Goal: Task Accomplishment & Management: Complete application form

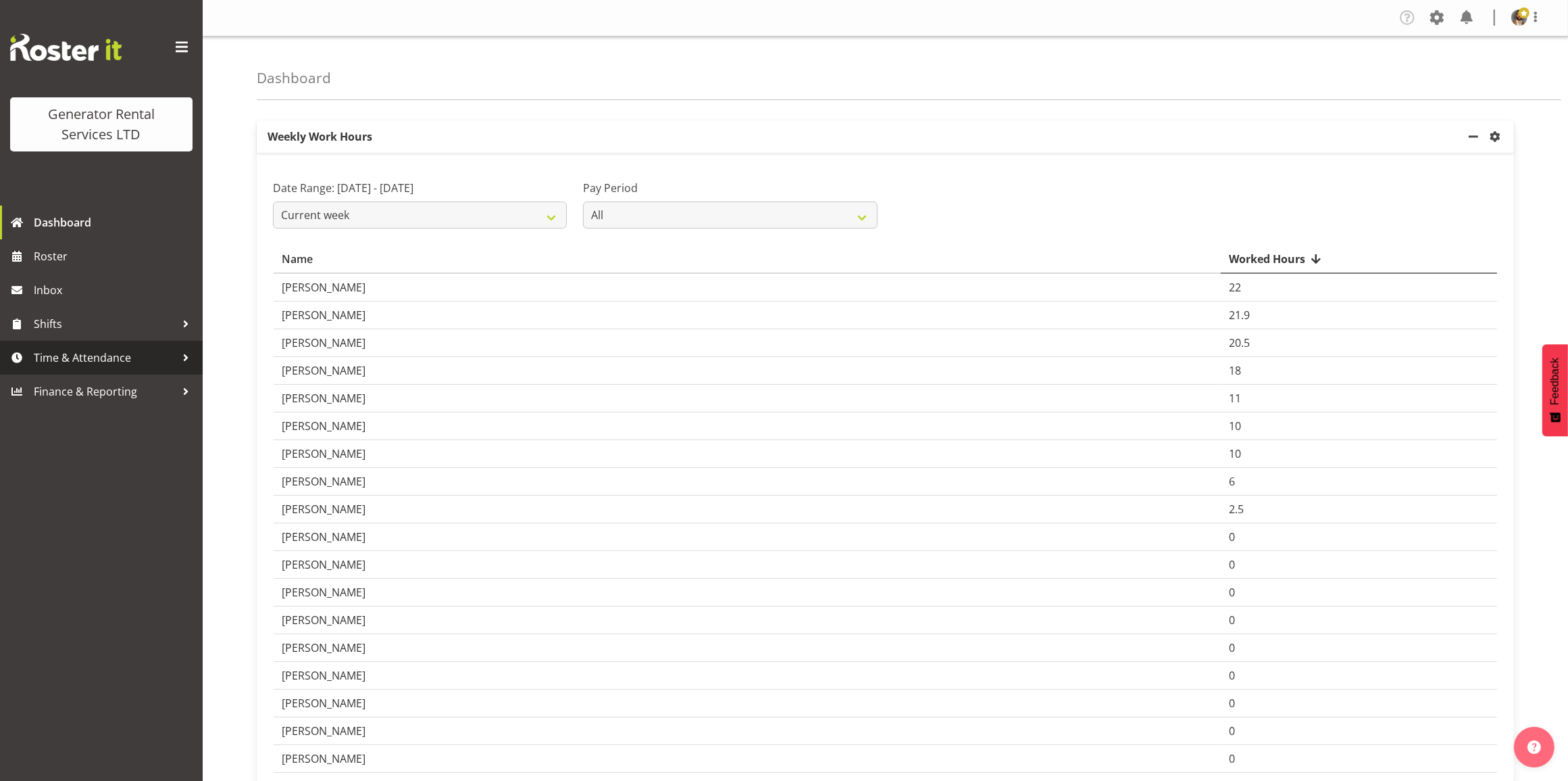
click at [184, 359] on div at bounding box center [185, 357] width 20 height 20
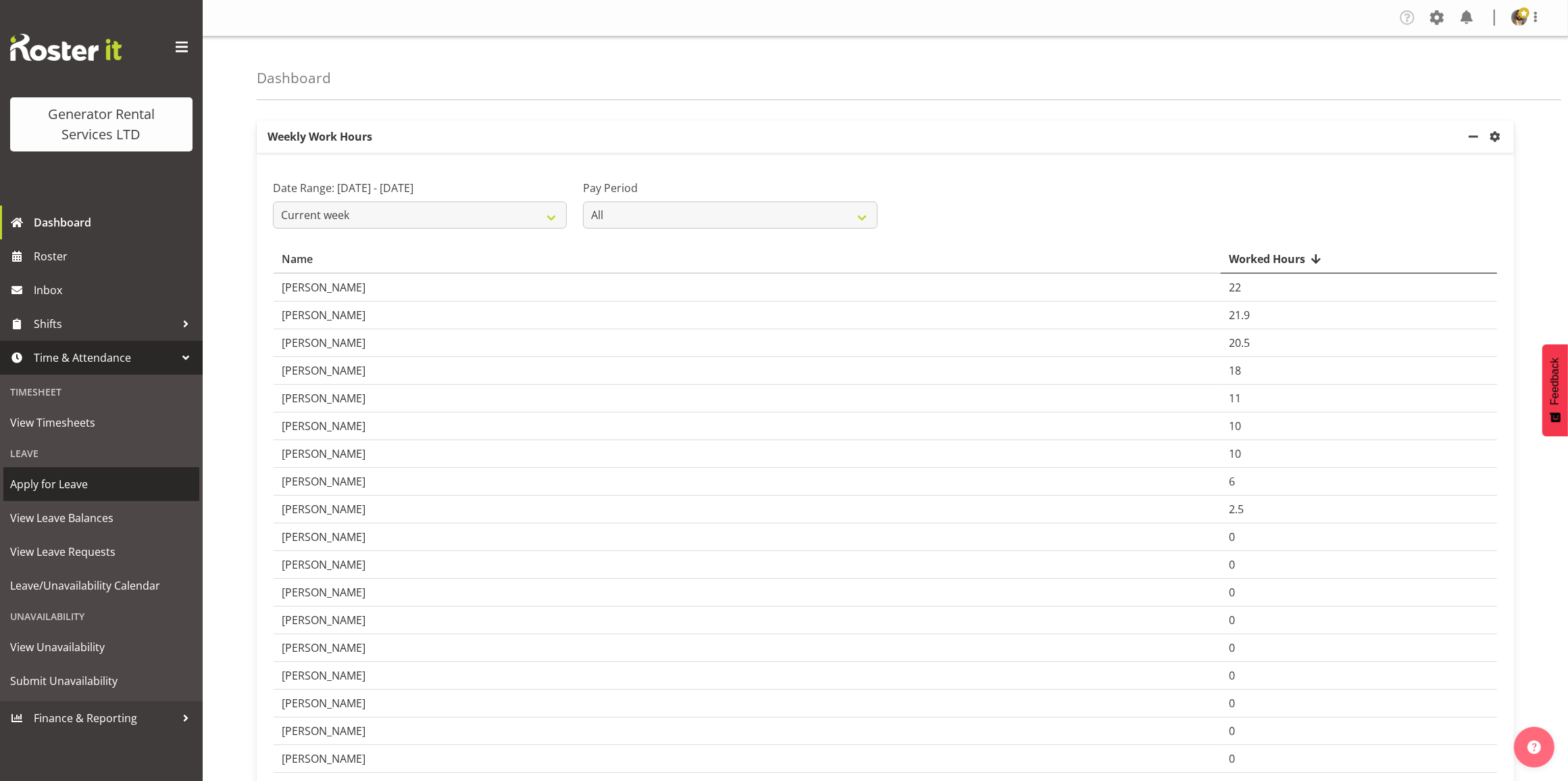
click at [49, 477] on span "Apply for Leave" at bounding box center [101, 483] width 182 height 20
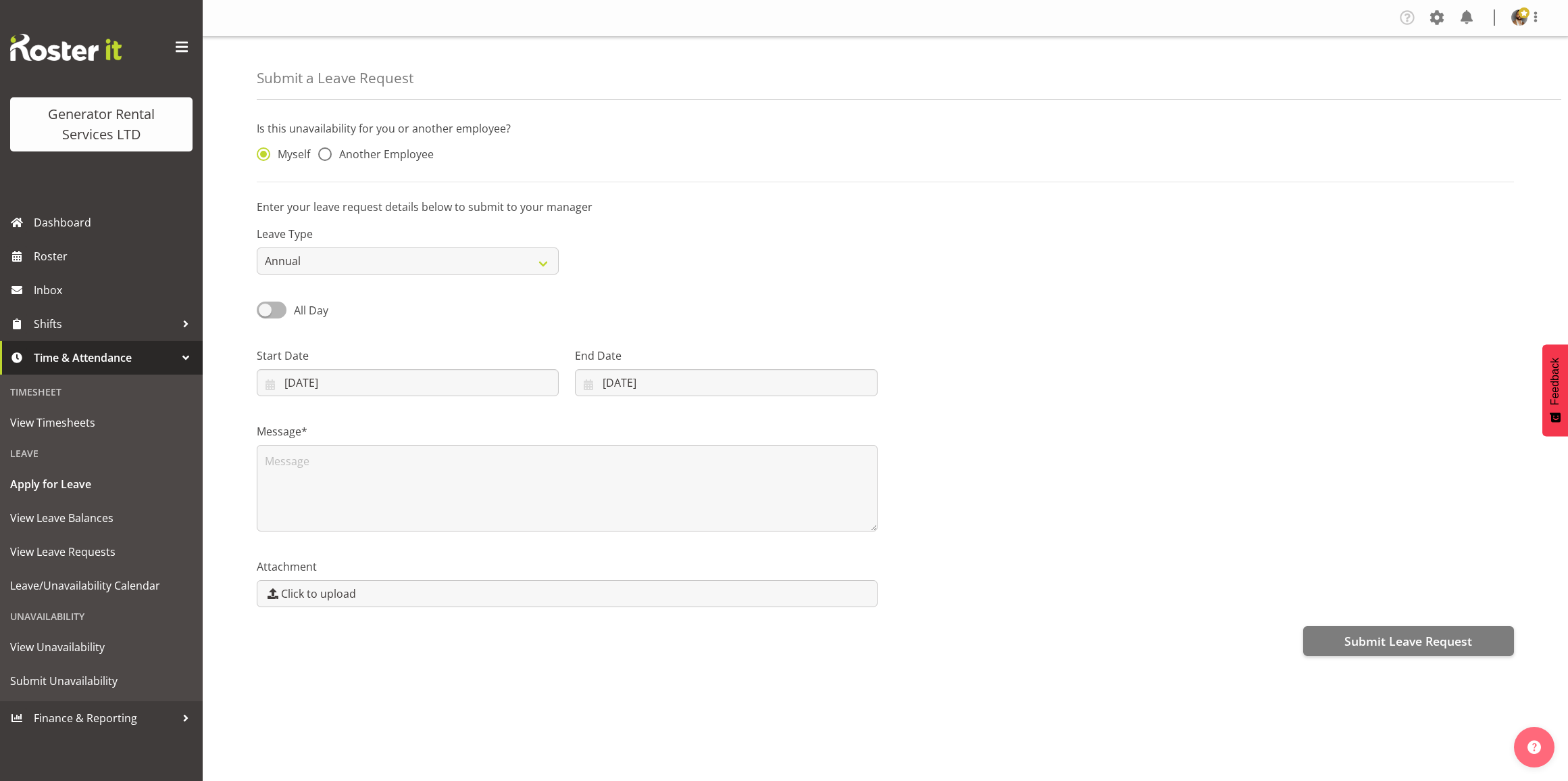
select select "7"
select select "2025"
click at [505, 390] on input "14/08/2025" at bounding box center [407, 382] width 302 height 27
click at [474, 430] on span at bounding box center [476, 422] width 17 height 17
click at [481, 422] on span at bounding box center [476, 422] width 17 height 17
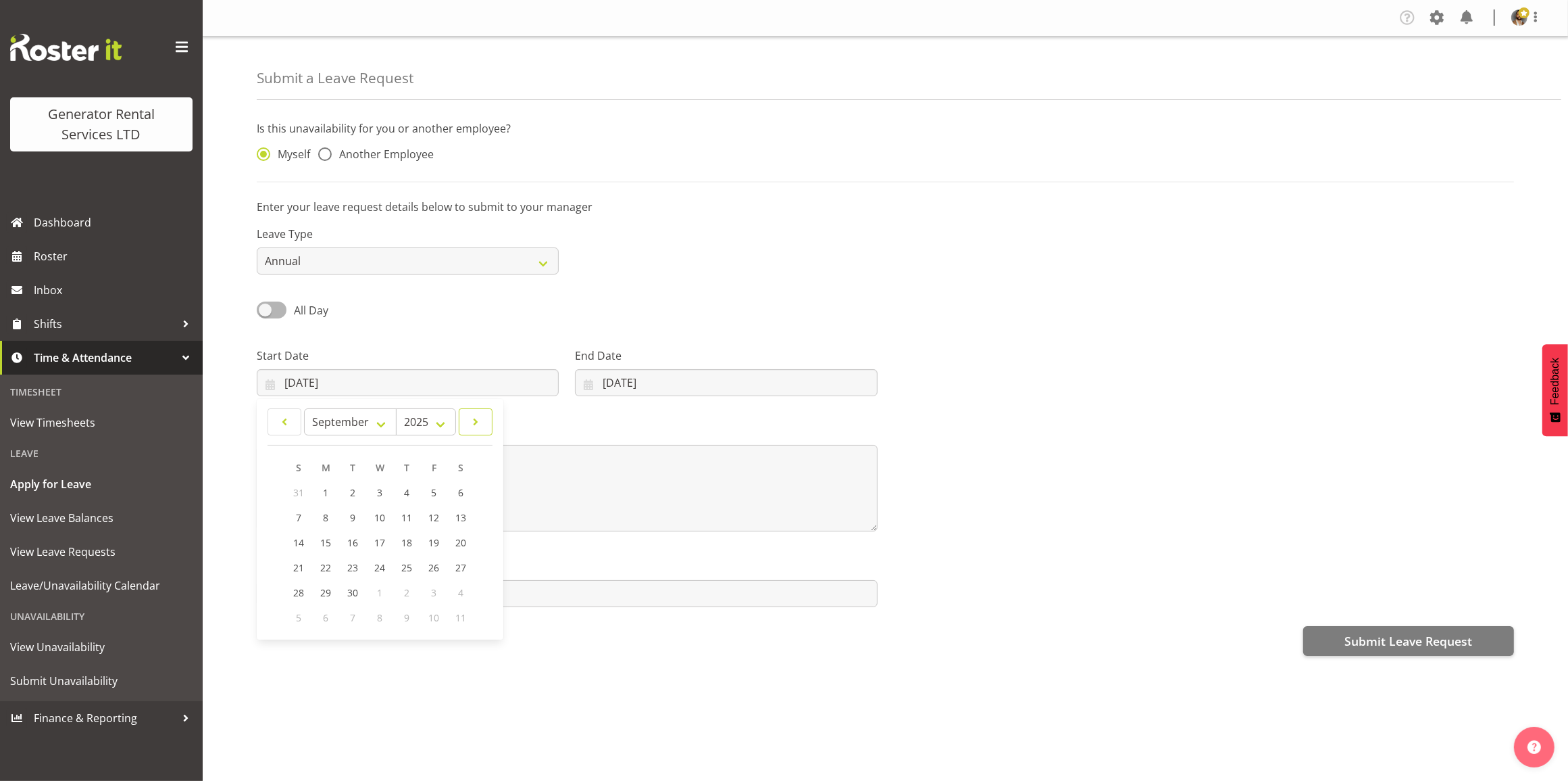
select select "9"
click at [390, 494] on link "1" at bounding box center [380, 492] width 27 height 25
type input "01/10/2025"
click at [734, 381] on input "[DATE]" at bounding box center [725, 382] width 302 height 27
click at [761, 423] on span at bounding box center [763, 422] width 17 height 17
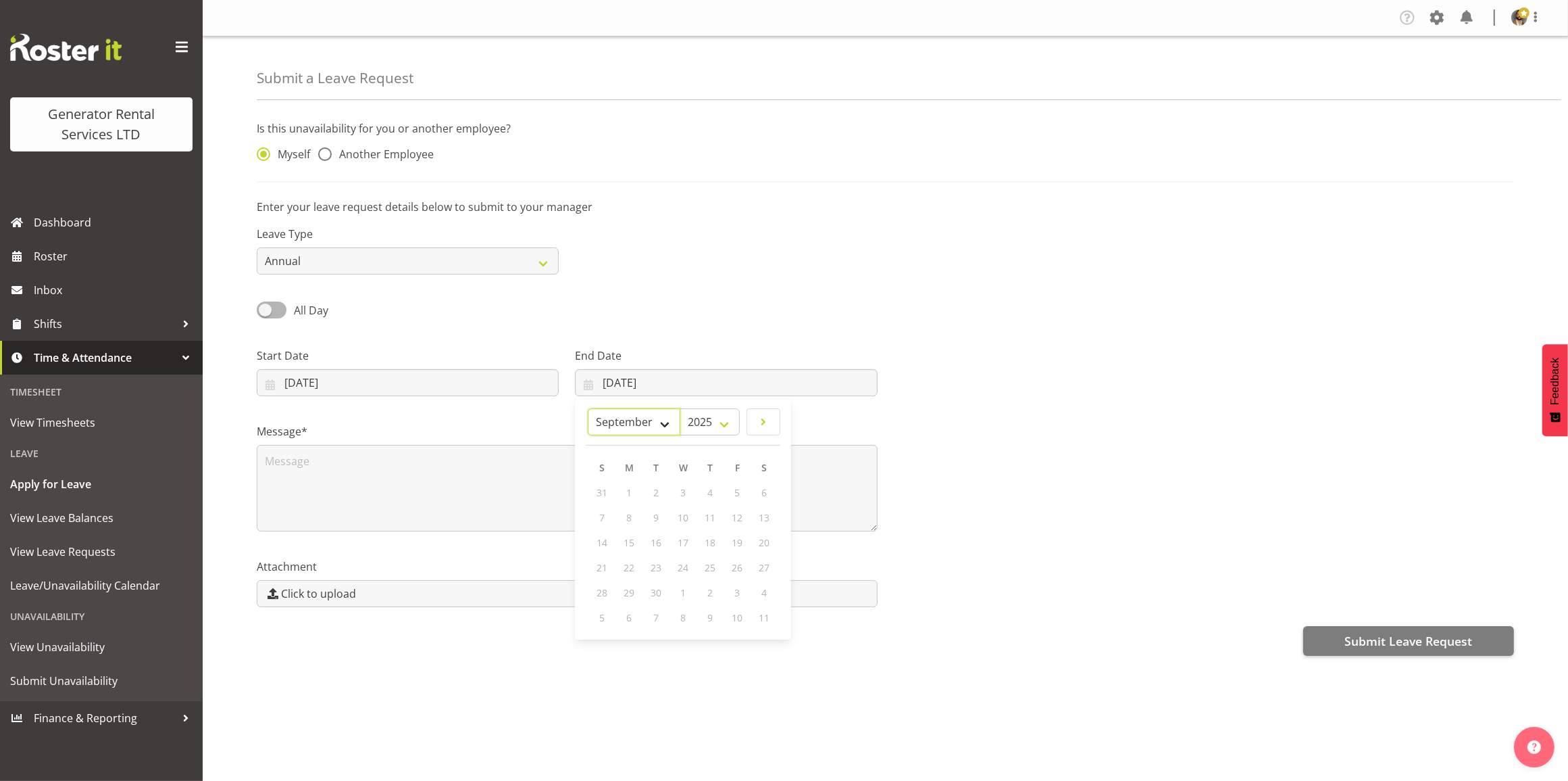
click at [643, 426] on select "January February March April May June July August September October November De…" at bounding box center [634, 421] width 92 height 27
select select "9"
click at [588, 409] on select "January February March April May June July August September October November De…" at bounding box center [634, 421] width 92 height 27
click at [743, 492] on link "3" at bounding box center [737, 492] width 27 height 25
type input "03/10/2025"
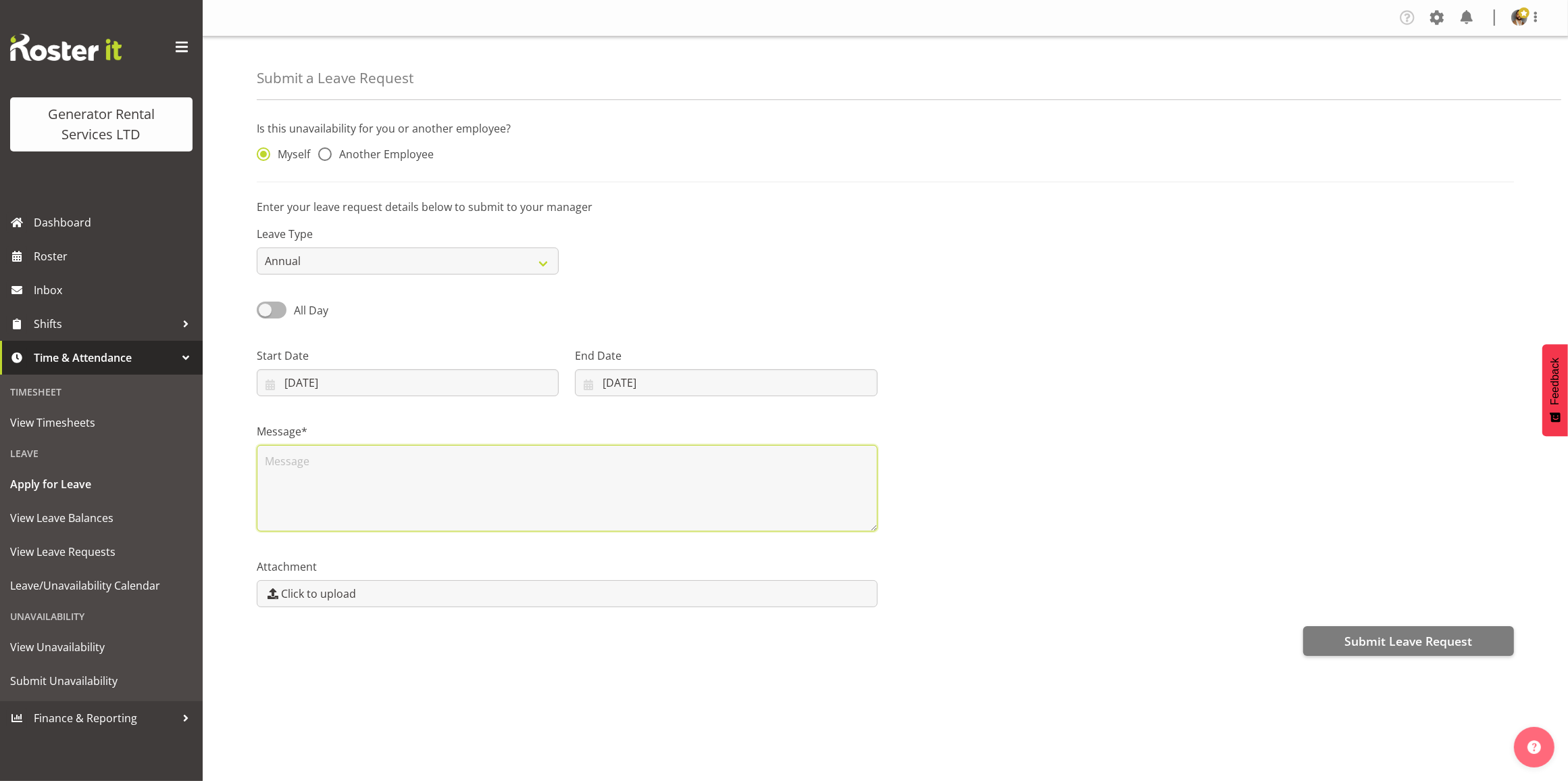
click at [655, 486] on textarea at bounding box center [567, 488] width 621 height 87
click at [342, 461] on textarea "Annual leave - School Holidays" at bounding box center [567, 488] width 621 height 87
type textarea "Annual leave - 2nd week of School Holidays"
click at [502, 489] on textarea "Annual leave - 2nd week of School Holidays" at bounding box center [567, 488] width 621 height 87
click at [1233, 481] on div "Message* Annual leave - 2nd week of School Holidays" at bounding box center [885, 472] width 1273 height 135
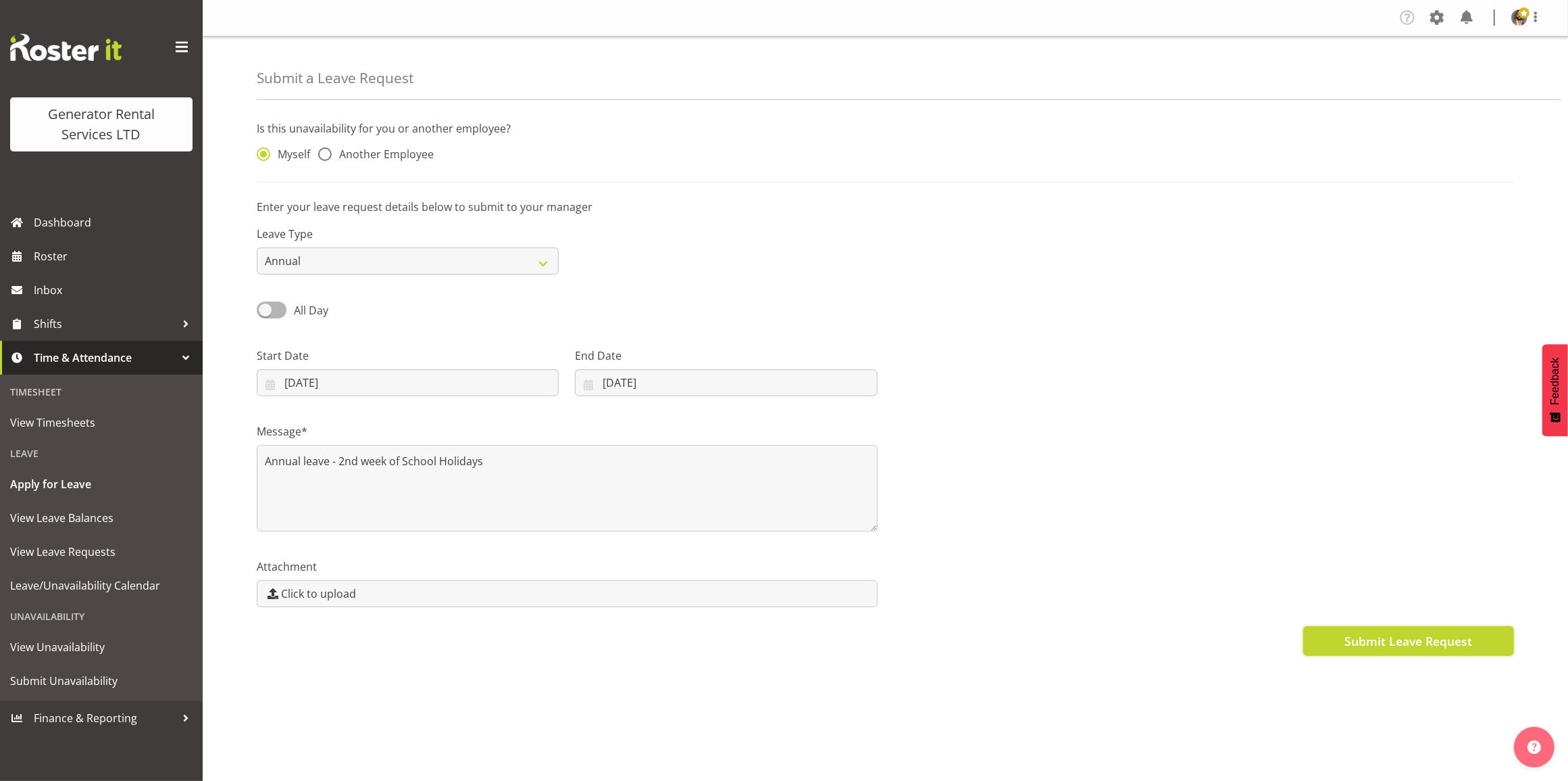
click at [1397, 636] on span "Submit Leave Request" at bounding box center [1408, 641] width 127 height 18
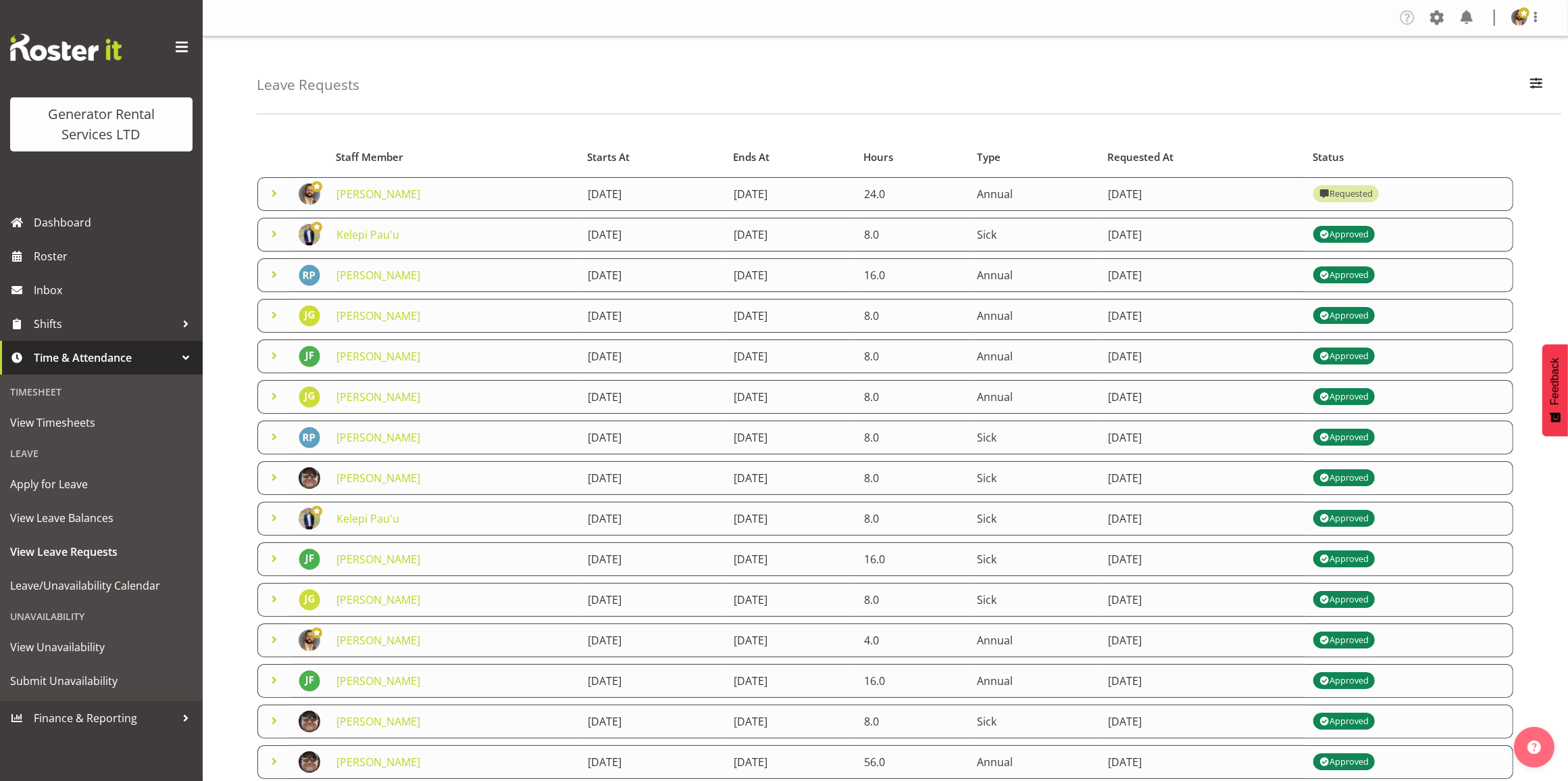
click at [176, 356] on div at bounding box center [185, 357] width 20 height 20
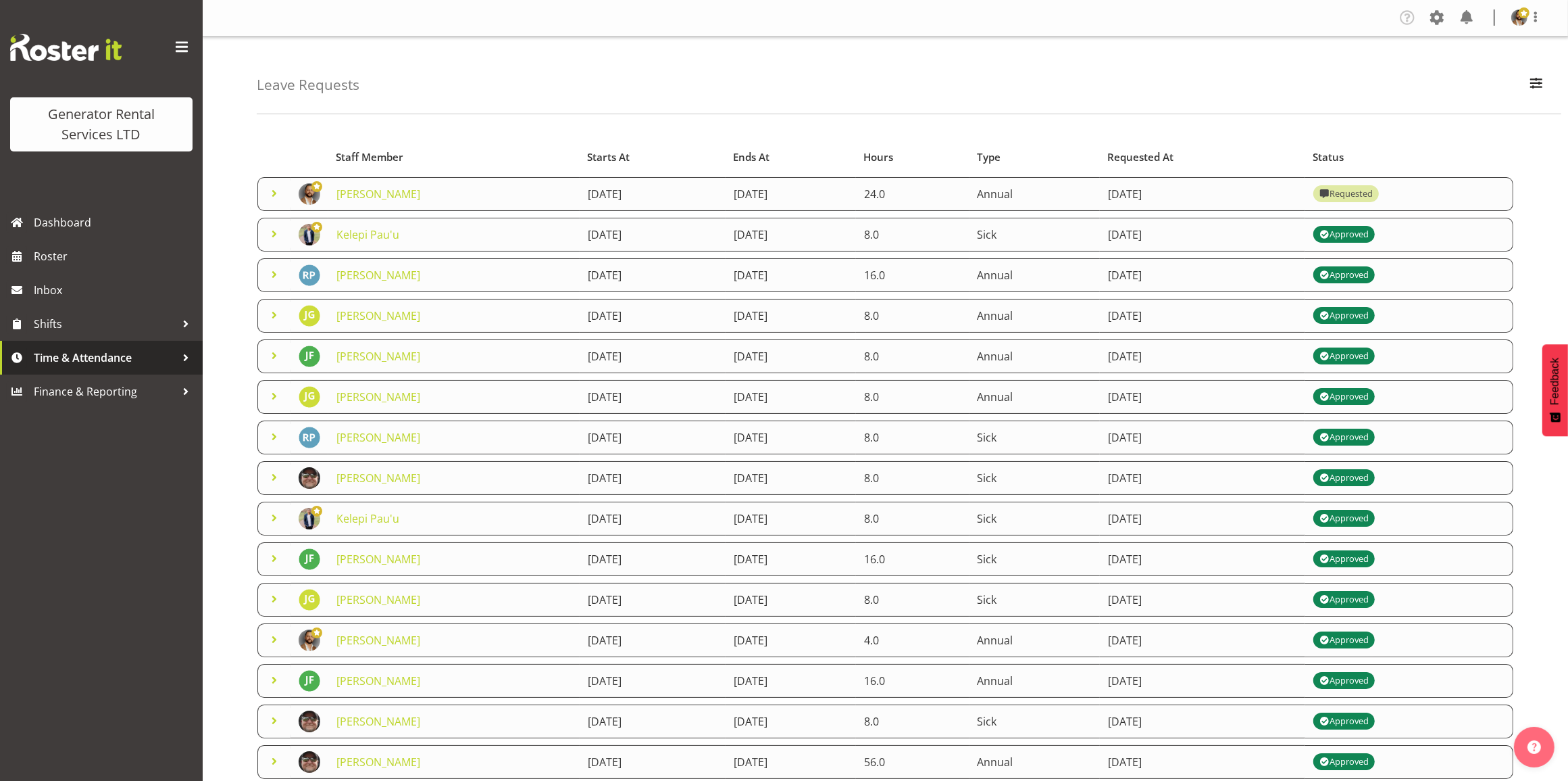
click at [176, 356] on div at bounding box center [185, 357] width 20 height 20
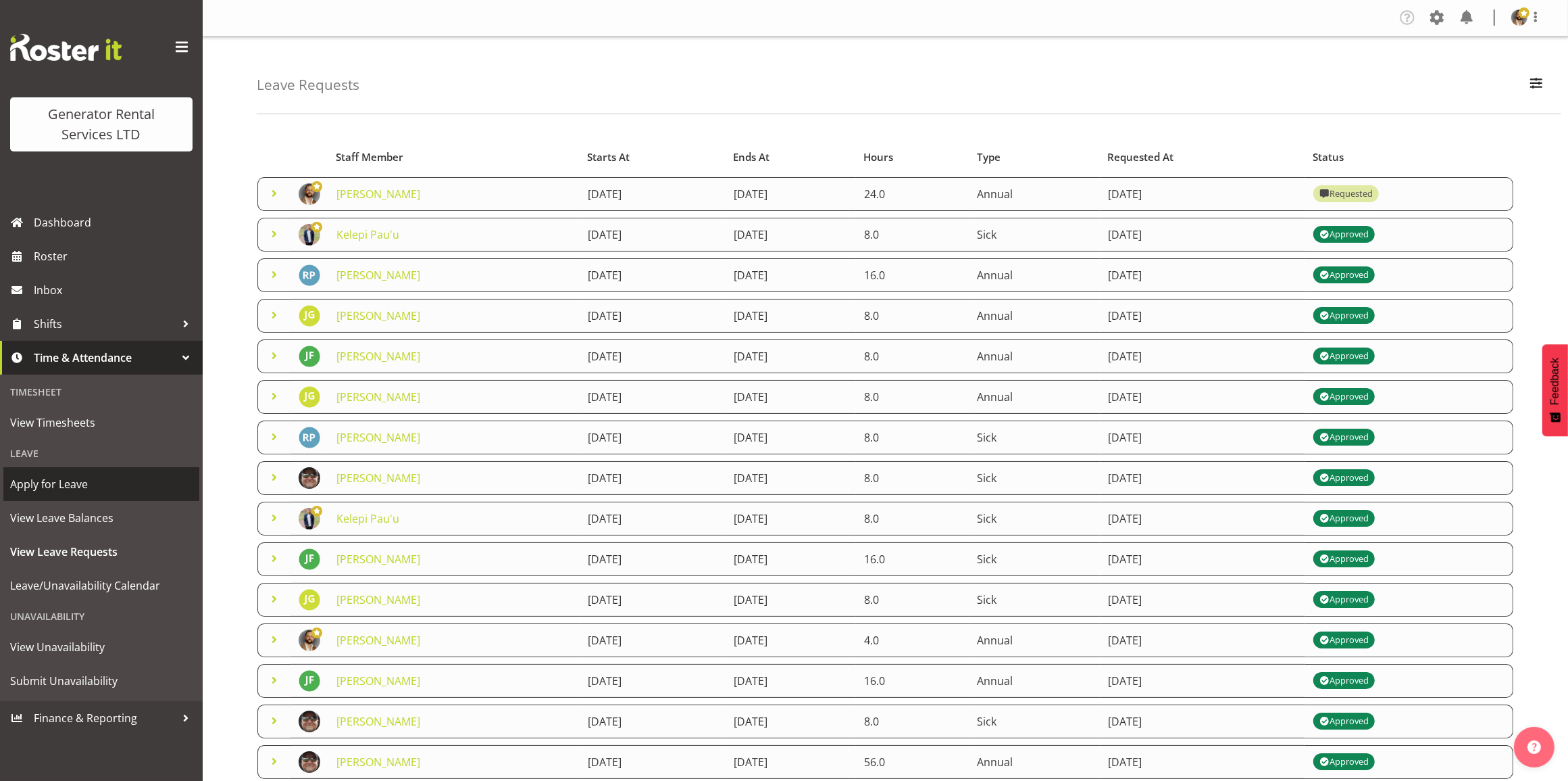
click at [105, 475] on span "Apply for Leave" at bounding box center [101, 483] width 182 height 20
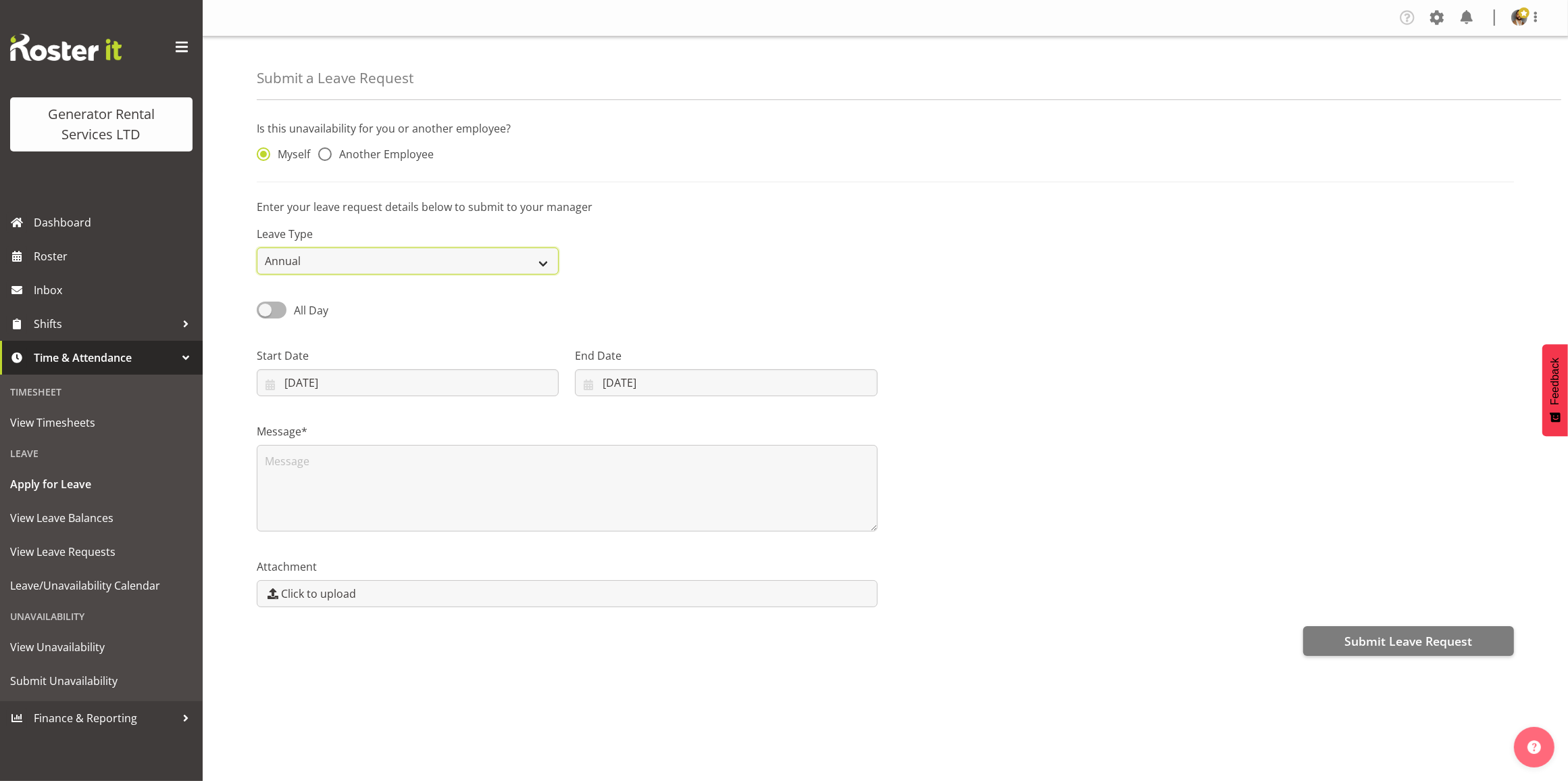
click at [530, 267] on select "Annual Sick Bereavement Day In Lieu Other" at bounding box center [407, 260] width 302 height 27
select select "Day In [GEOGRAPHIC_DATA]"
click at [257, 248] on select "Annual Sick Bereavement Day In Lieu Other" at bounding box center [407, 260] width 302 height 27
click at [405, 387] on input "14/08/2025" at bounding box center [407, 382] width 302 height 27
click at [484, 428] on span at bounding box center [476, 422] width 17 height 17
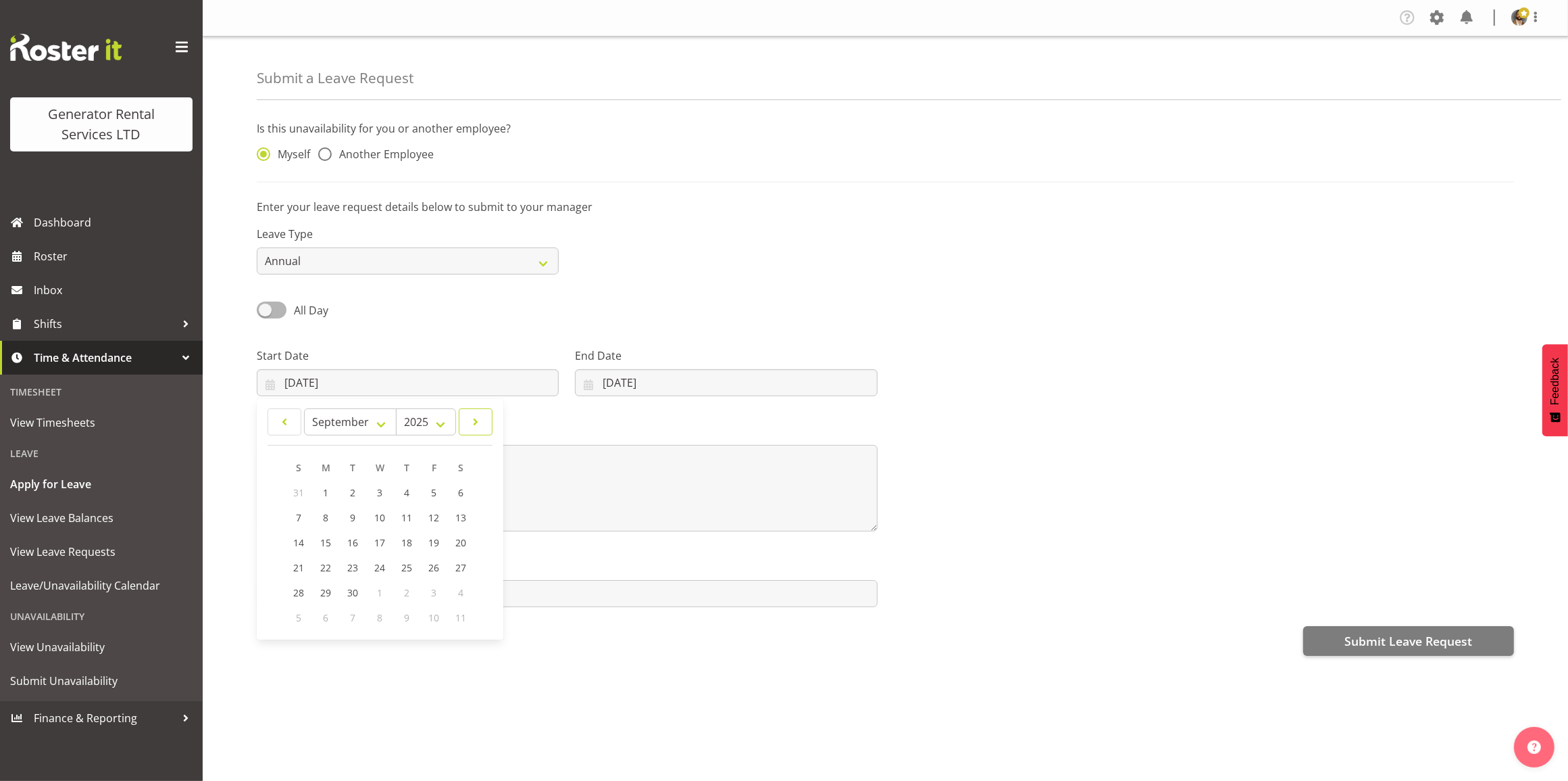
click at [484, 428] on span at bounding box center [476, 422] width 17 height 17
click at [282, 427] on span at bounding box center [284, 422] width 17 height 17
select select "8"
click at [356, 593] on span "30" at bounding box center [353, 592] width 11 height 13
type input "30/09/2025"
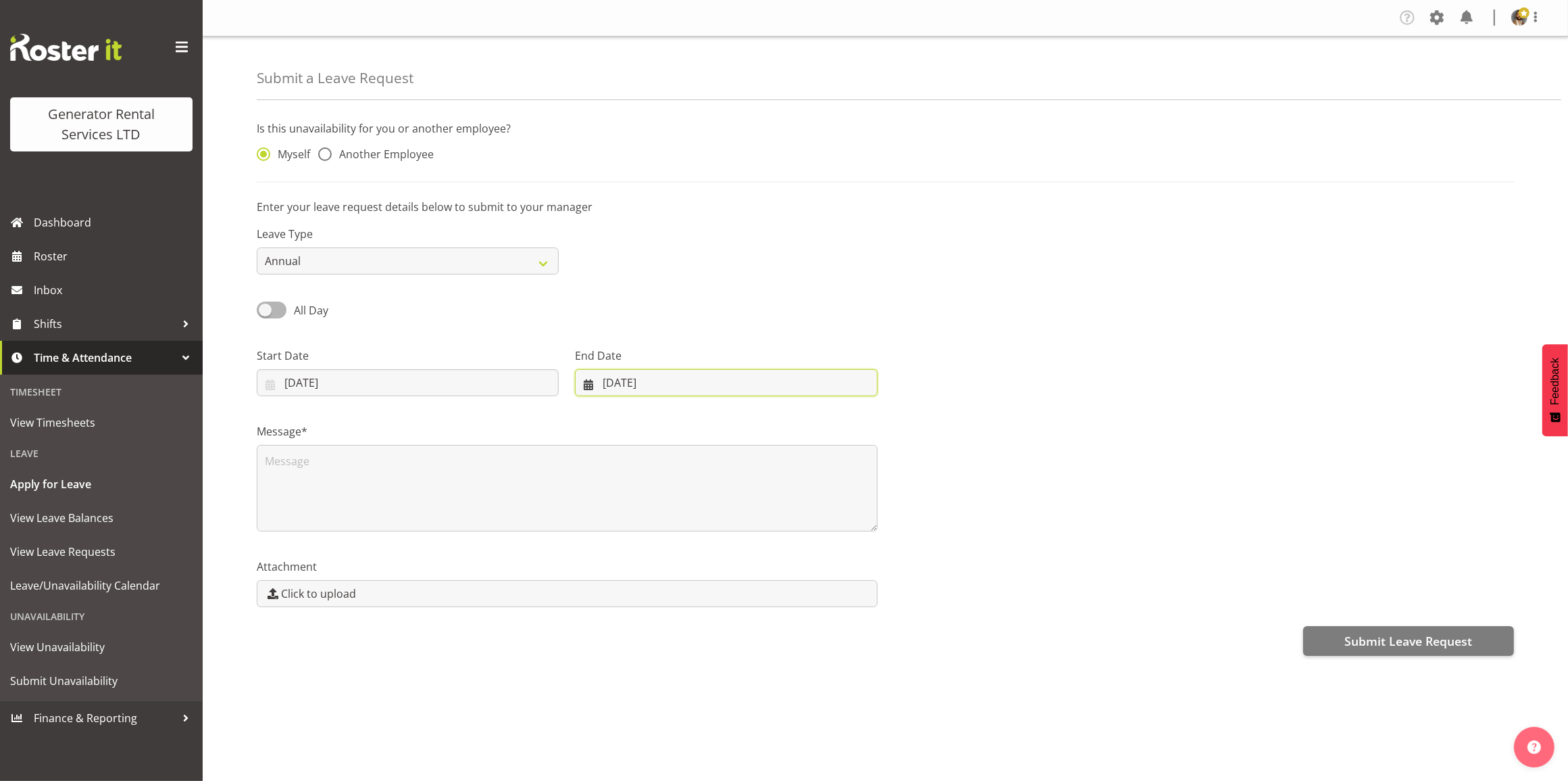
click at [663, 388] on input "14/08/2025" at bounding box center [725, 382] width 302 height 27
click at [770, 423] on span at bounding box center [763, 422] width 17 height 17
select select "8"
click at [650, 596] on span "30" at bounding box center [656, 592] width 11 height 13
type input "30/09/2025"
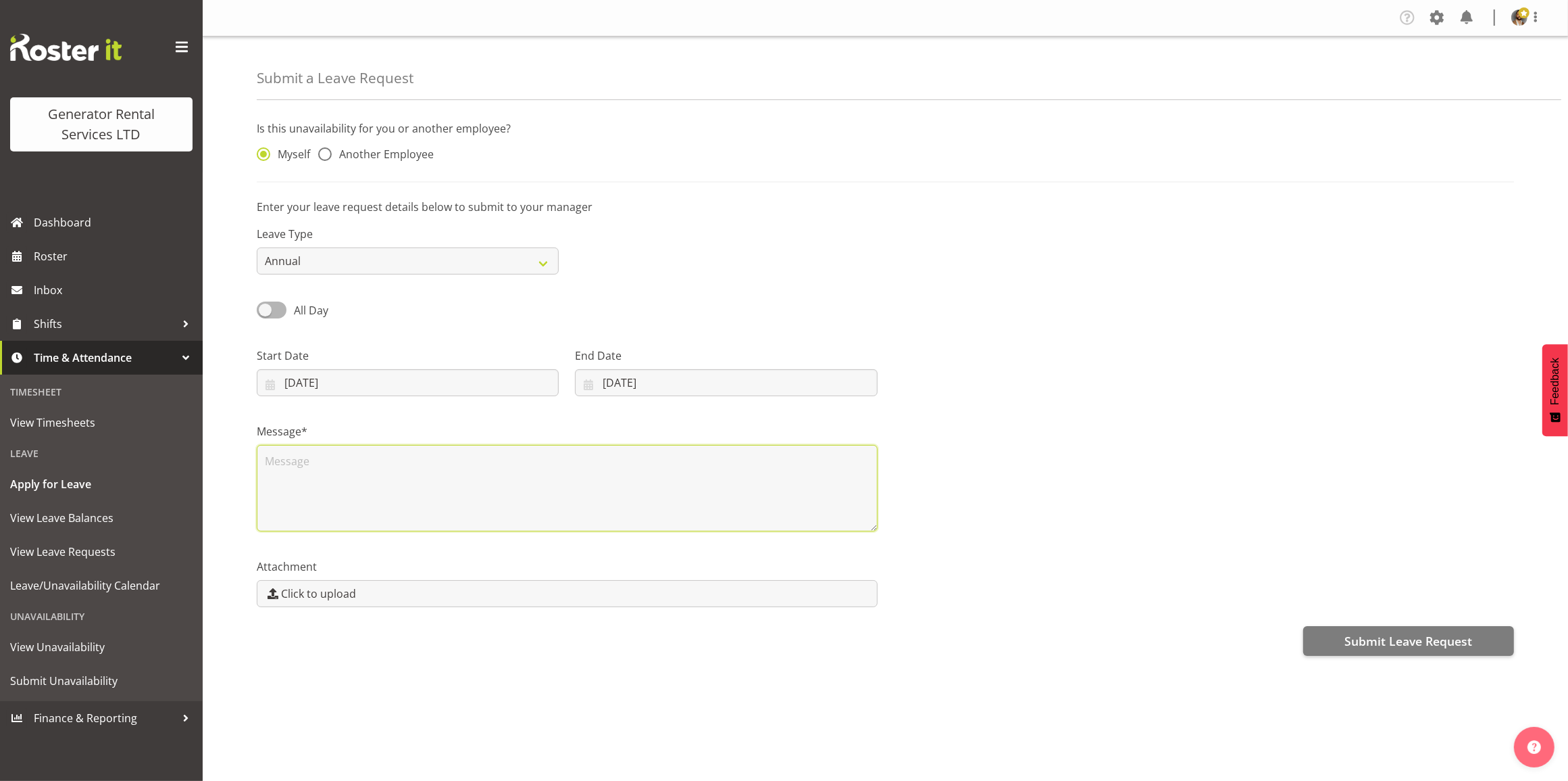
click at [335, 477] on textarea at bounding box center [567, 488] width 621 height 87
type textarea "Leave for School Holidays"
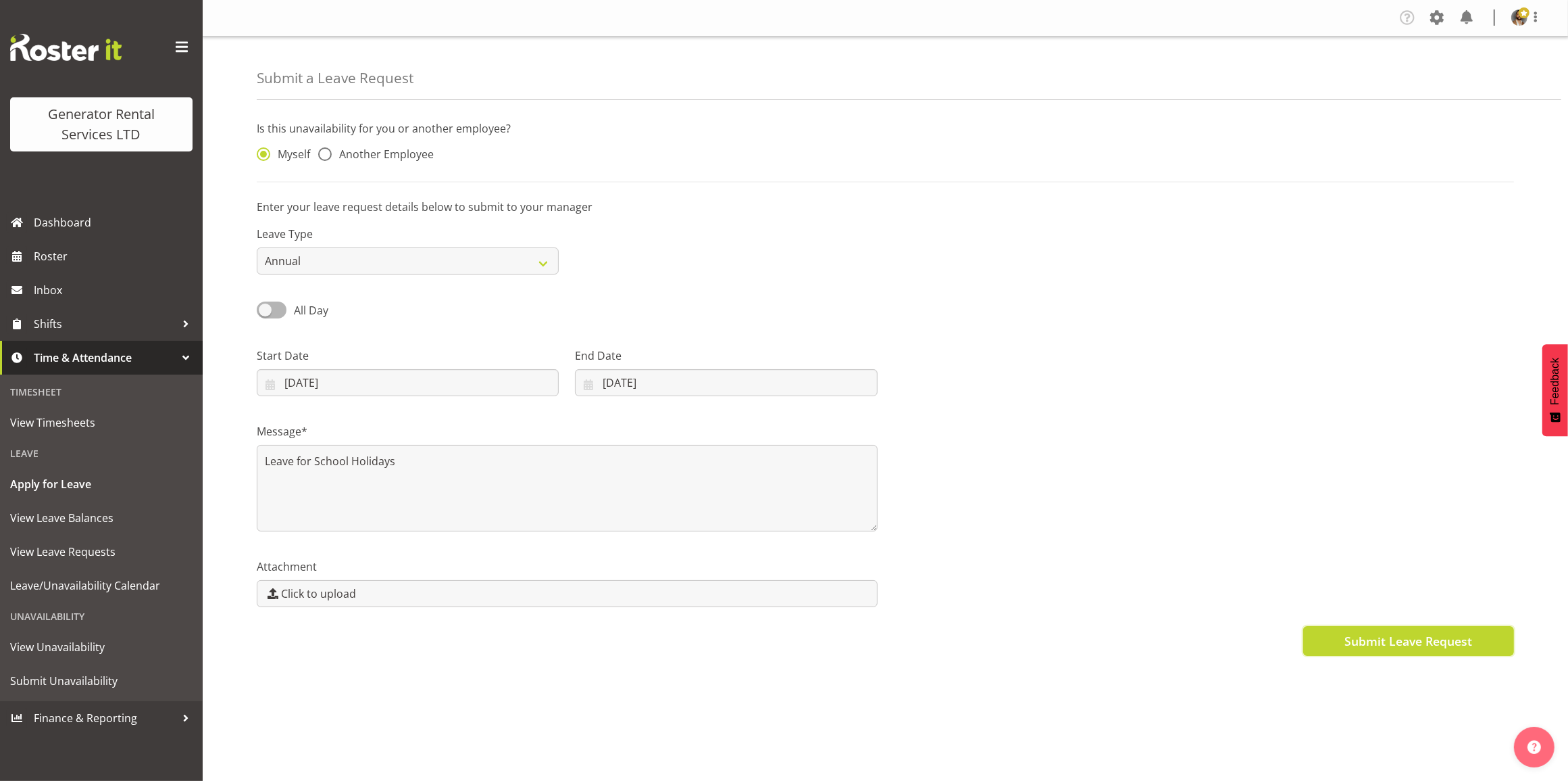
click at [1378, 634] on span "Submit Leave Request" at bounding box center [1408, 641] width 127 height 18
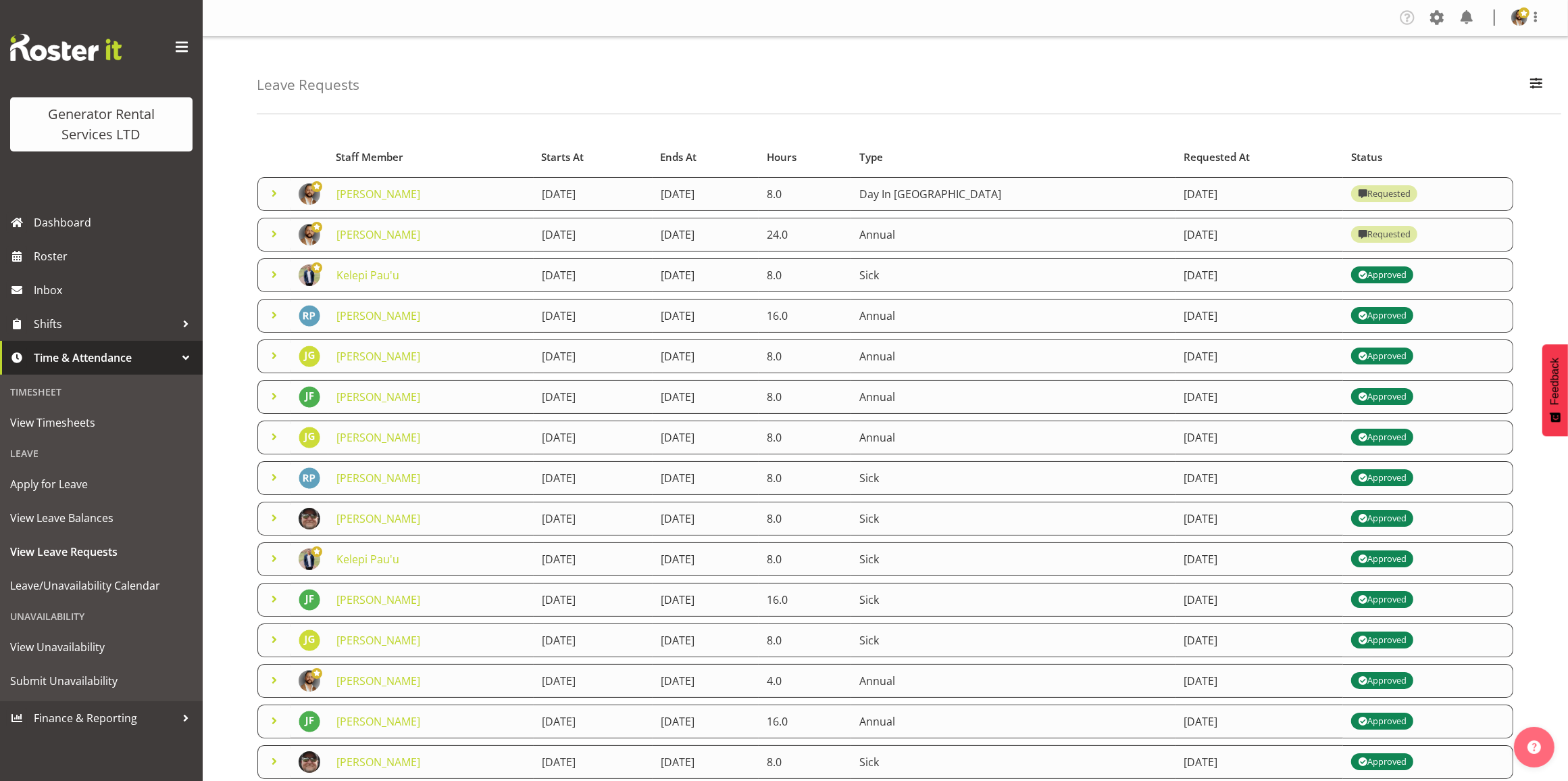
click at [264, 234] on td at bounding box center [274, 234] width 33 height 34
click at [271, 234] on span at bounding box center [275, 234] width 17 height 17
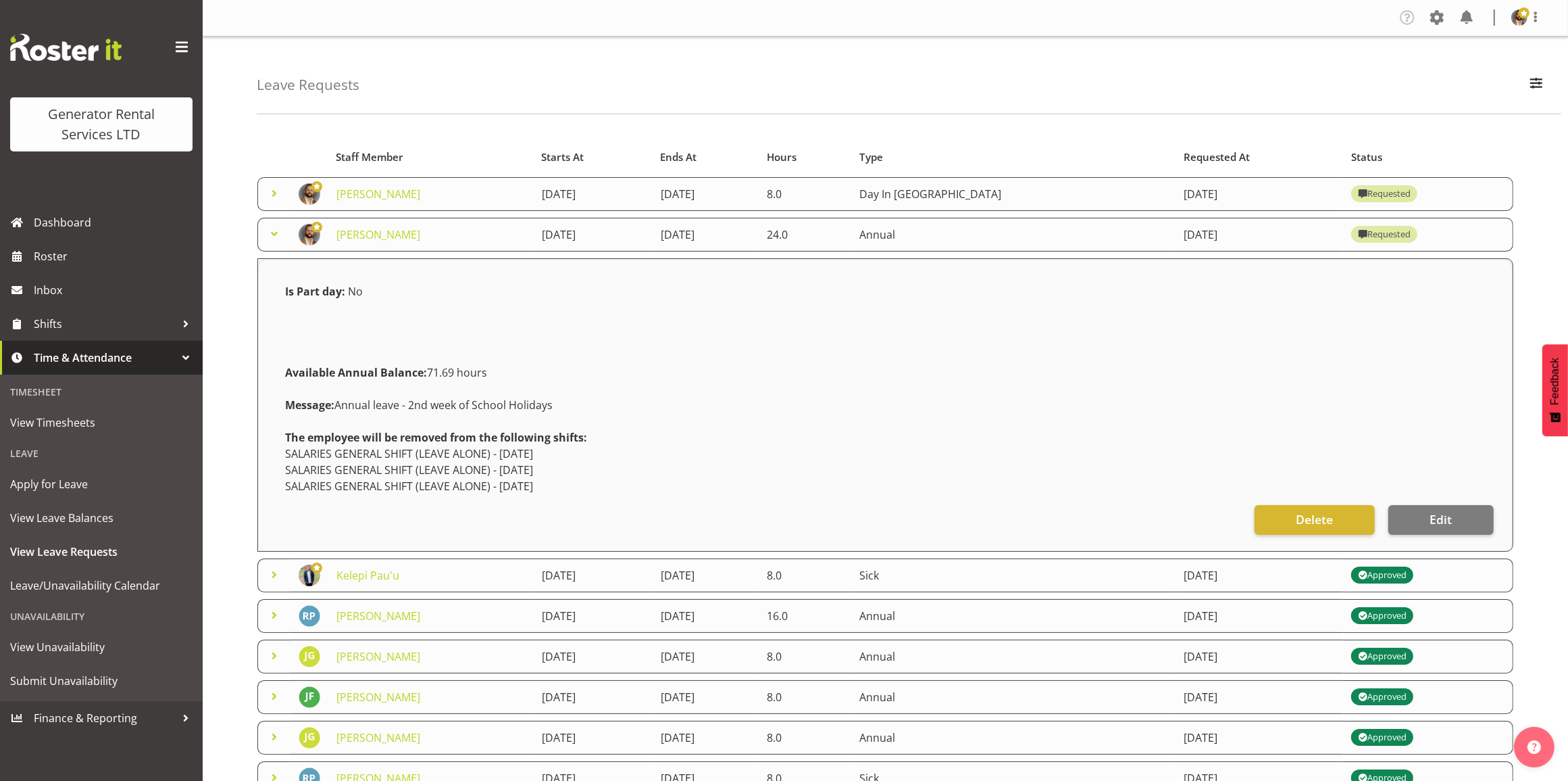
click at [275, 196] on span at bounding box center [275, 194] width 17 height 17
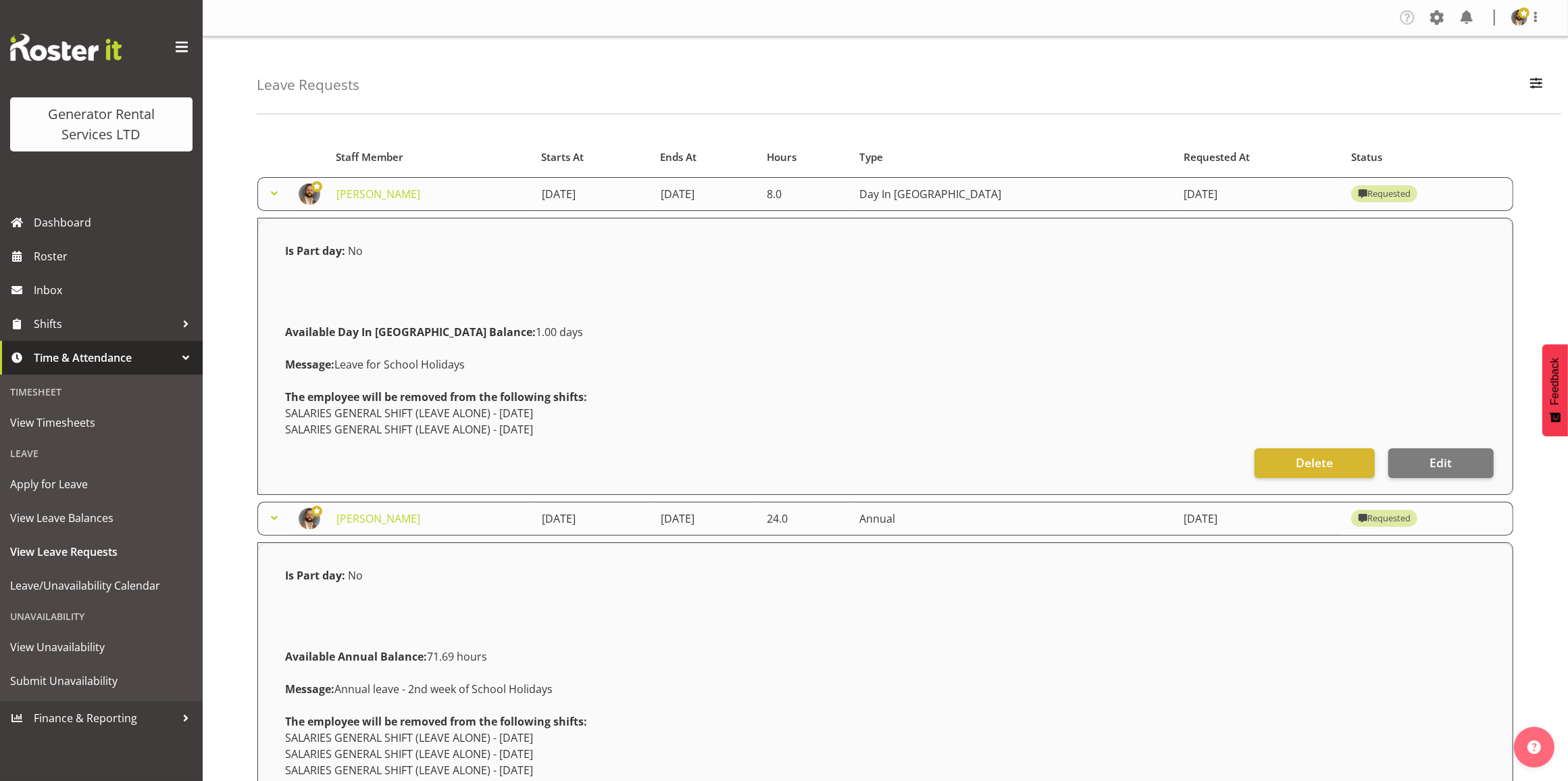
click at [277, 518] on span at bounding box center [275, 518] width 17 height 17
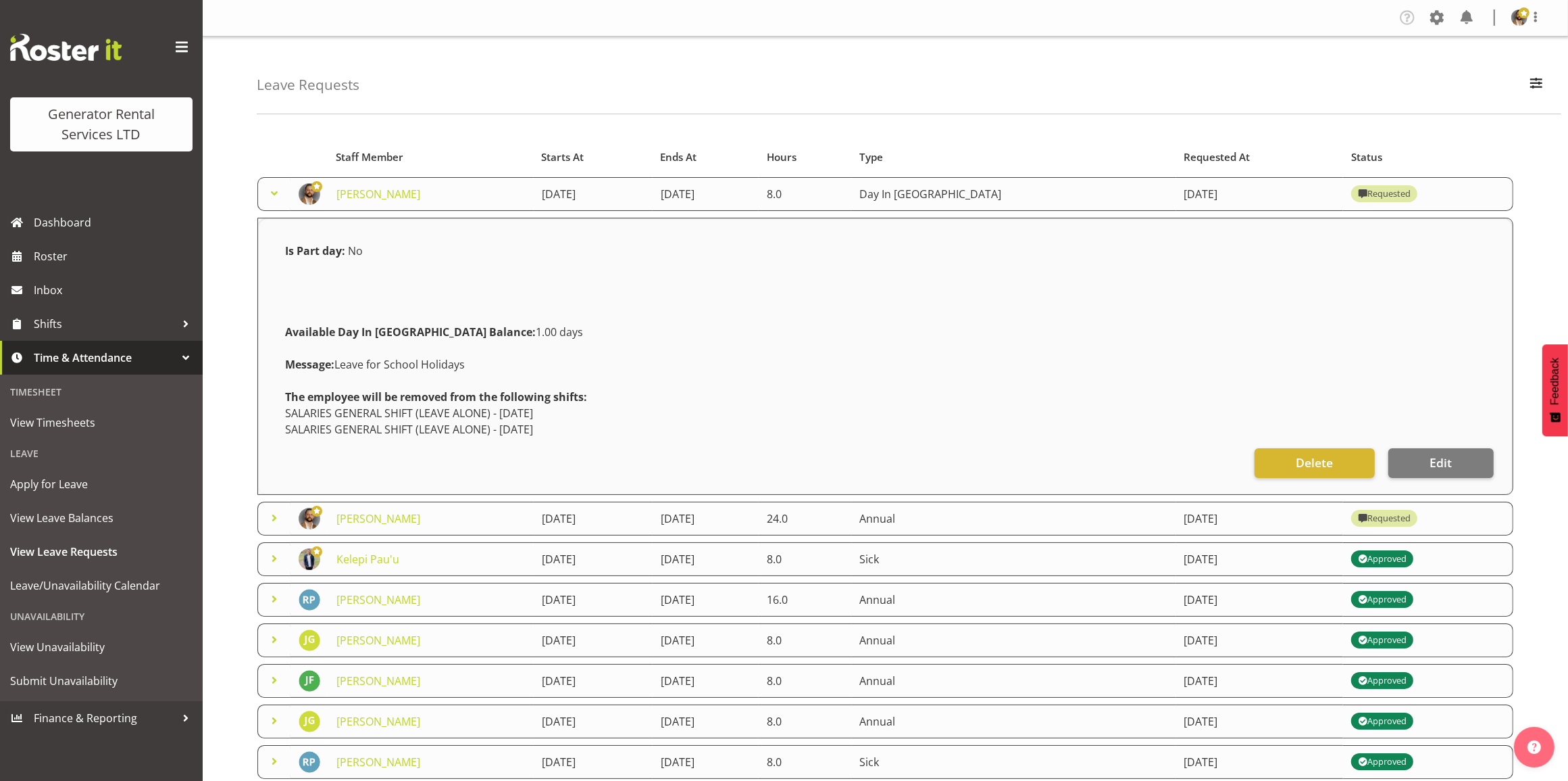
click at [272, 200] on span at bounding box center [275, 194] width 17 height 17
